Goal: Information Seeking & Learning: Learn about a topic

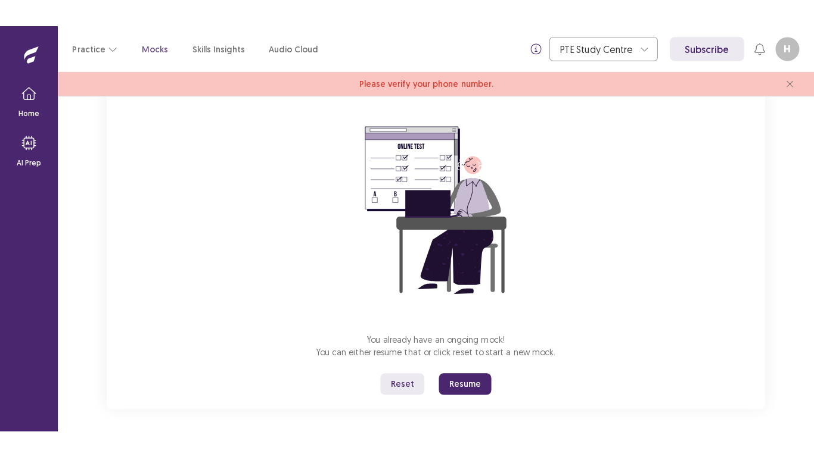
scroll to position [94, 0]
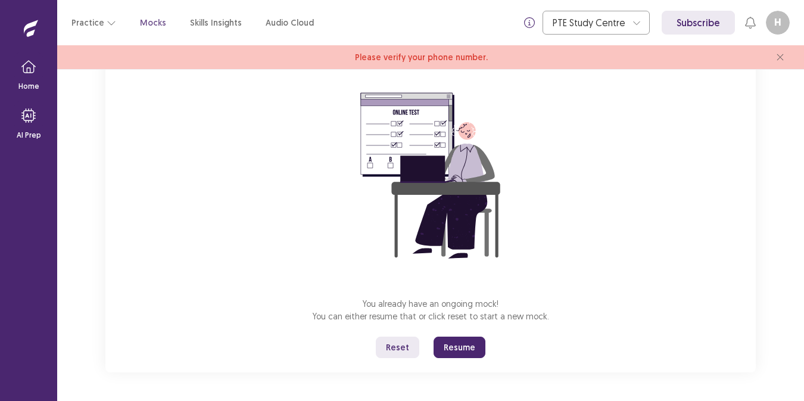
click at [453, 344] on button "Resume" at bounding box center [460, 347] width 52 height 21
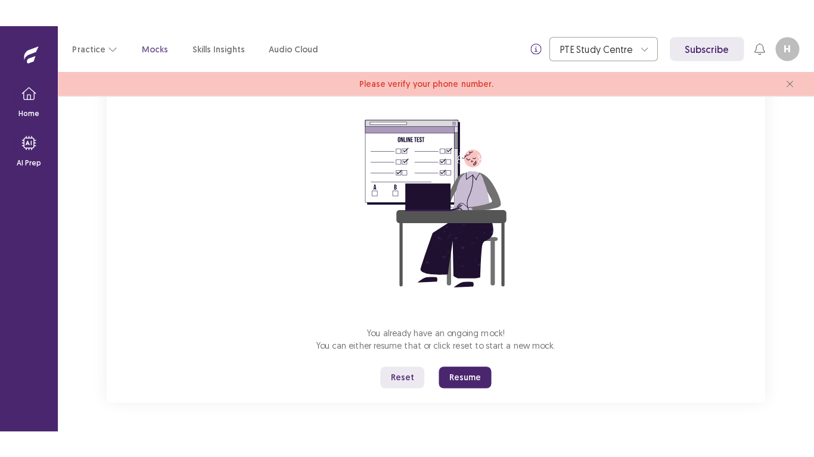
scroll to position [38, 0]
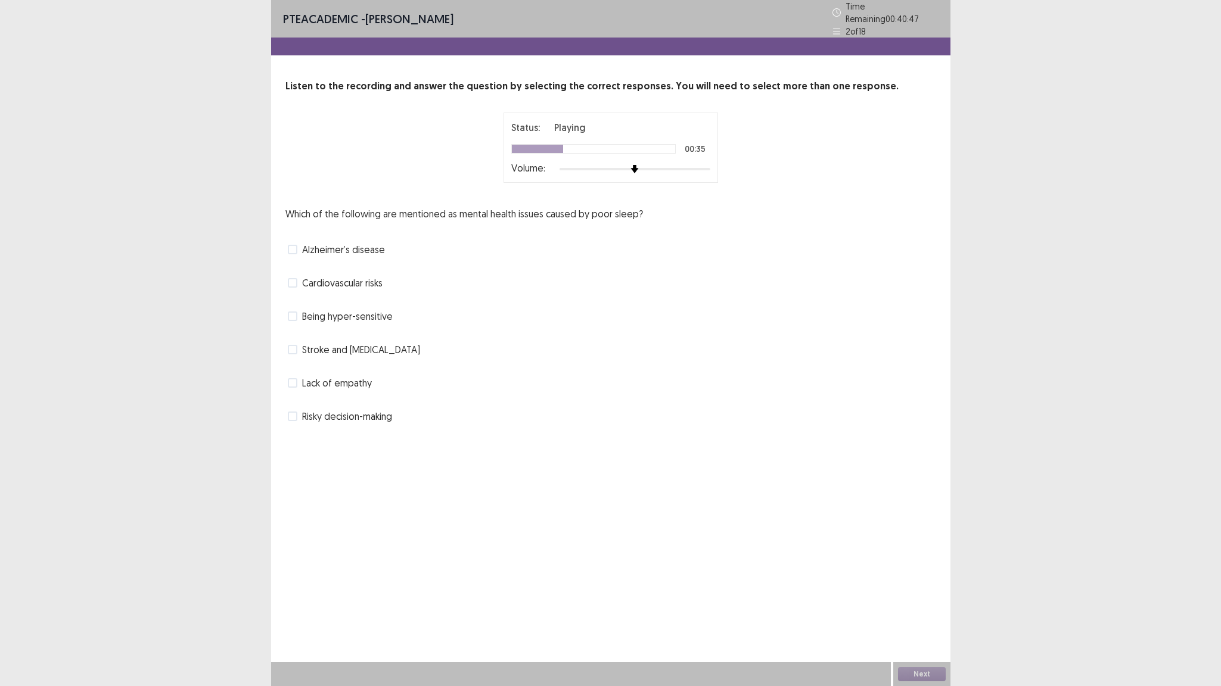
click at [675, 261] on div "Which of the following are mentioned as mental health issues caused by poor sle…" at bounding box center [610, 316] width 650 height 219
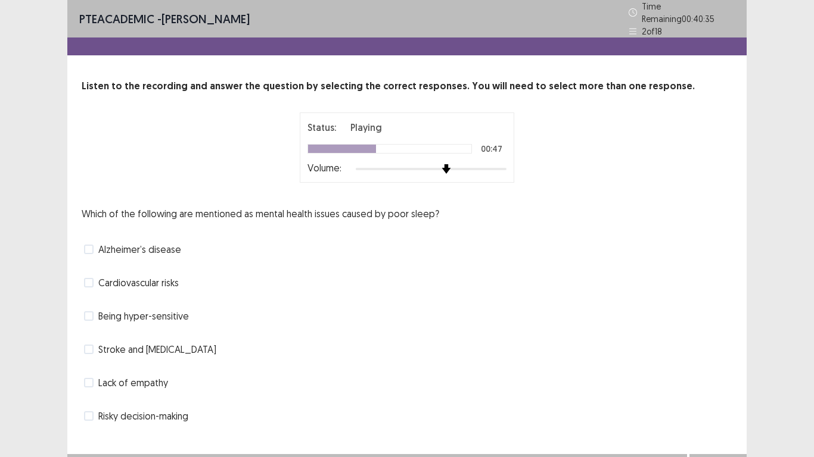
click at [446, 164] on div at bounding box center [431, 169] width 151 height 10
click at [453, 168] on div at bounding box center [431, 169] width 151 height 2
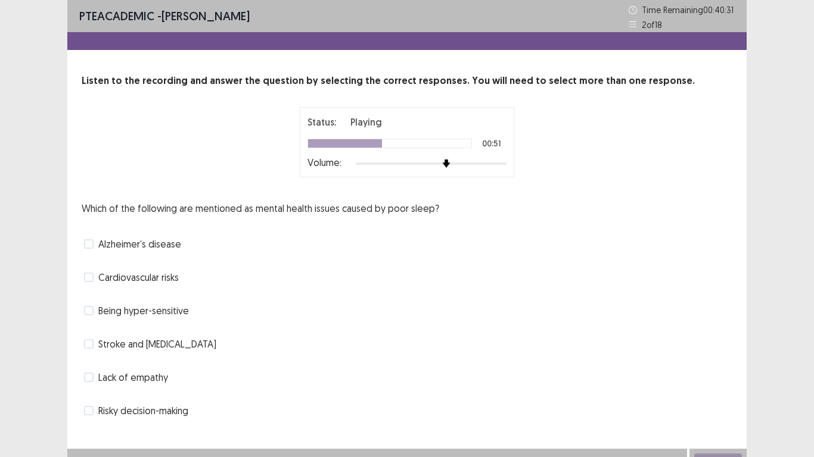
click at [459, 164] on div at bounding box center [431, 164] width 151 height 10
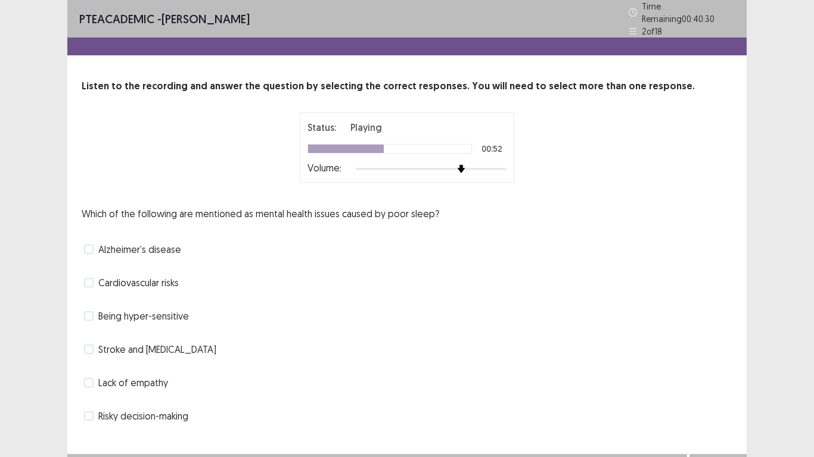
click at [478, 164] on div at bounding box center [431, 169] width 151 height 10
click at [491, 164] on div at bounding box center [431, 169] width 151 height 10
click at [87, 347] on span at bounding box center [89, 350] width 10 height 10
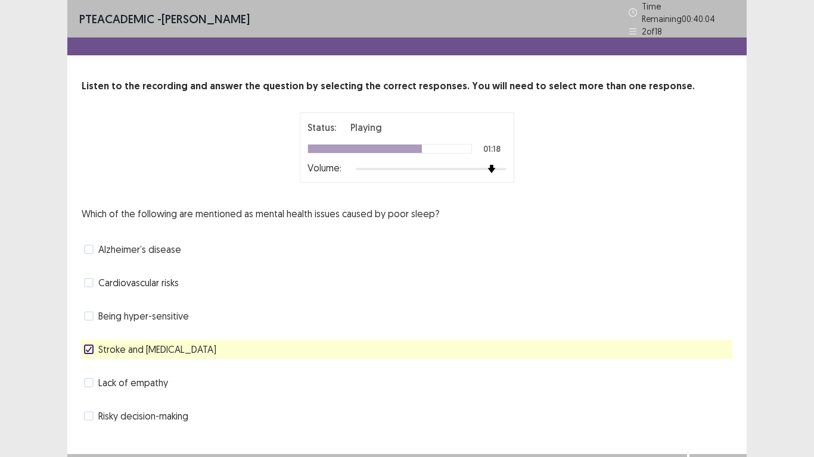
drag, startPoint x: 379, startPoint y: 375, endPoint x: 393, endPoint y: 278, distance: 97.5
click at [393, 278] on div "Which of the following are mentioned as mental health issues caused by poor sle…" at bounding box center [407, 316] width 650 height 219
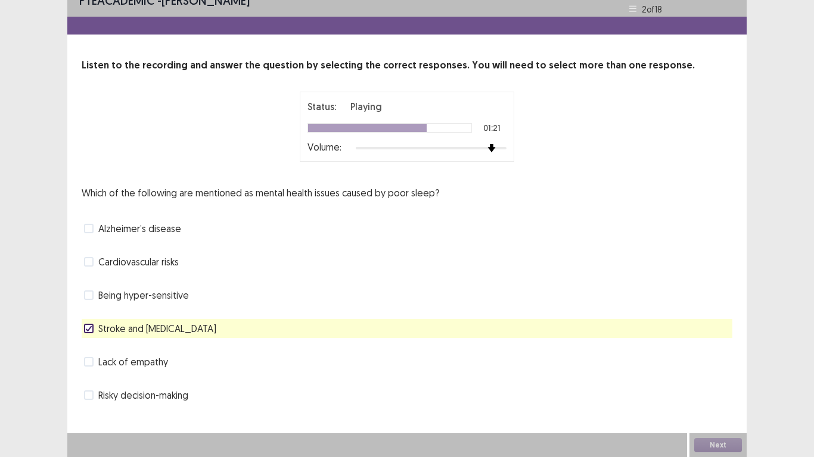
click at [726, 400] on div "Next" at bounding box center [717, 446] width 57 height 24
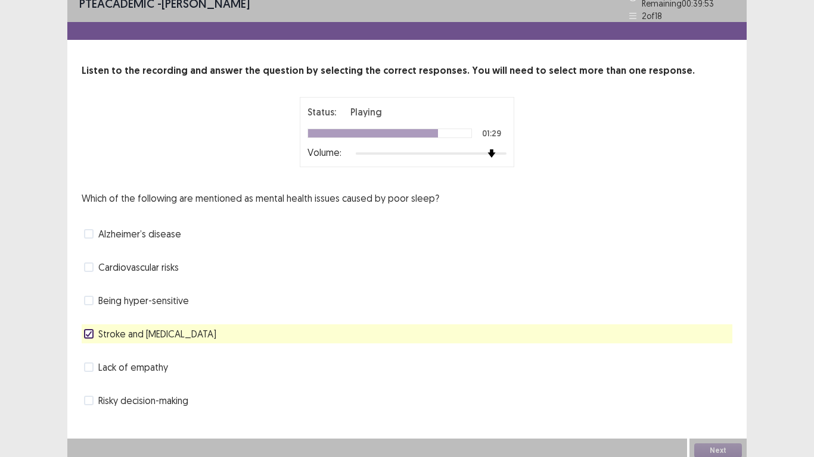
click at [440, 132] on div at bounding box center [389, 134] width 164 height 10
click at [495, 149] on img at bounding box center [492, 154] width 10 height 10
click at [501, 149] on div at bounding box center [431, 154] width 151 height 10
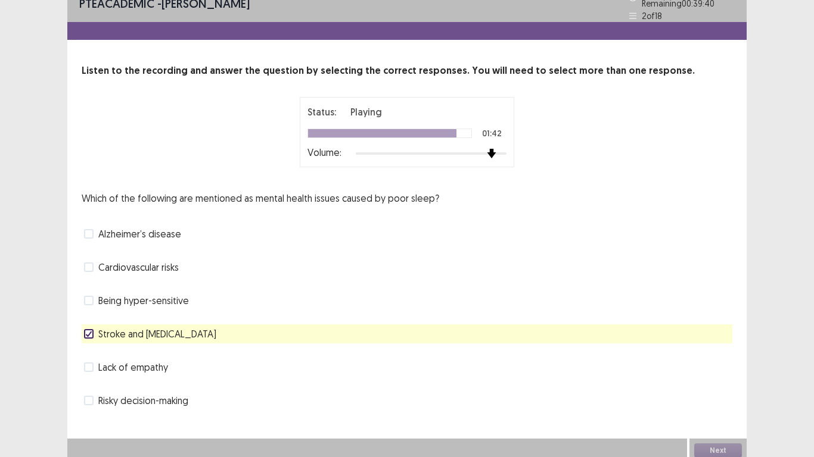
click at [499, 150] on div at bounding box center [431, 154] width 151 height 10
click at [503, 149] on div at bounding box center [431, 154] width 151 height 10
click at [711, 400] on button "Next" at bounding box center [718, 451] width 48 height 14
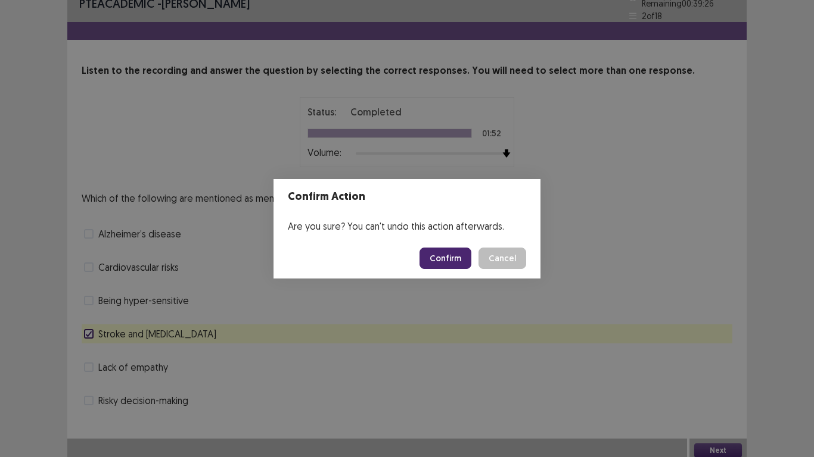
click at [456, 265] on button "Confirm" at bounding box center [445, 258] width 52 height 21
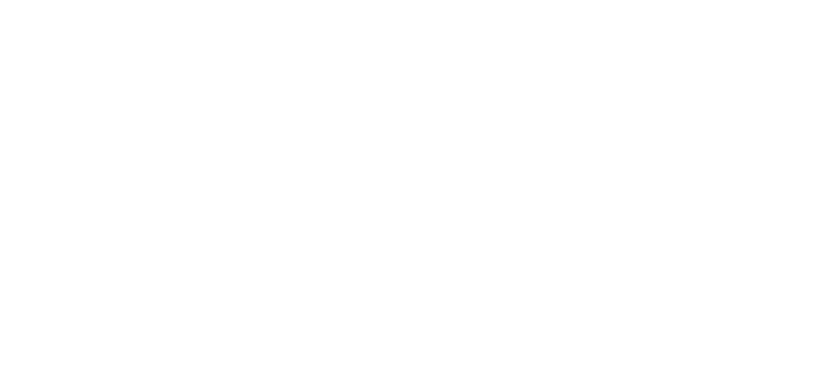
scroll to position [0, 0]
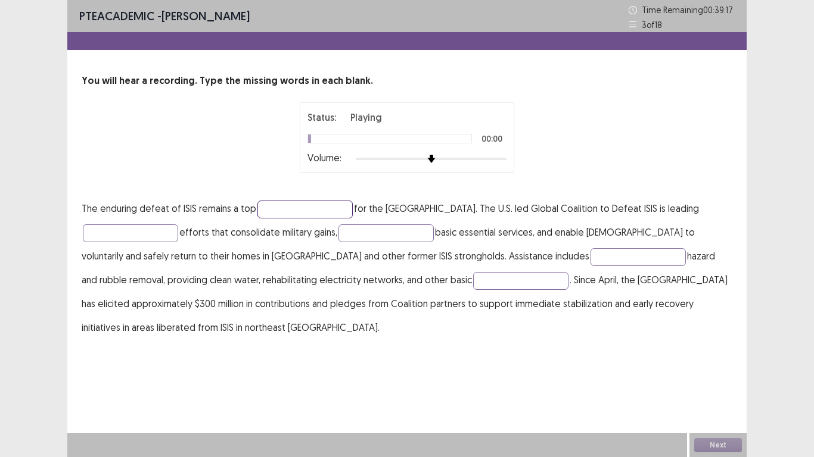
click at [278, 207] on input "text" at bounding box center [304, 210] width 95 height 18
